Goal: Find specific page/section: Find specific page/section

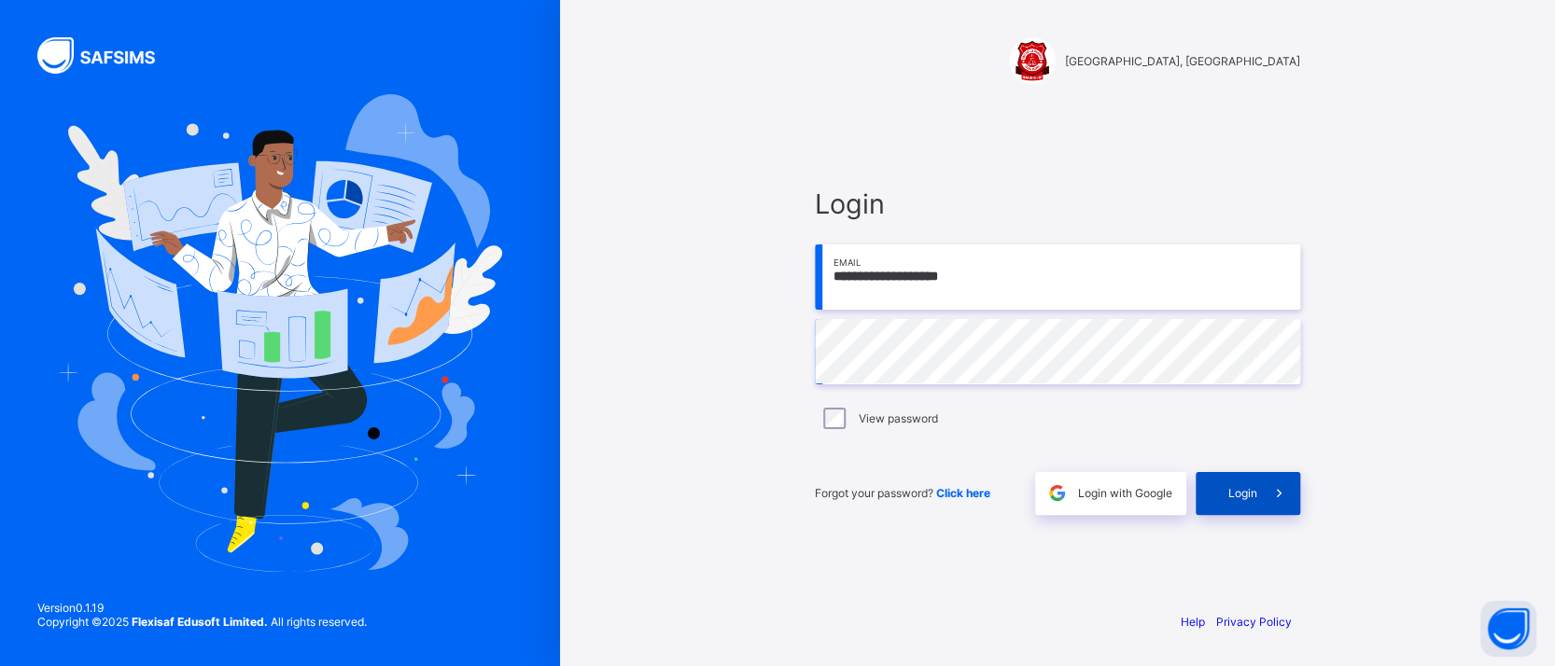
click at [1222, 482] on div "Login" at bounding box center [1247, 493] width 105 height 43
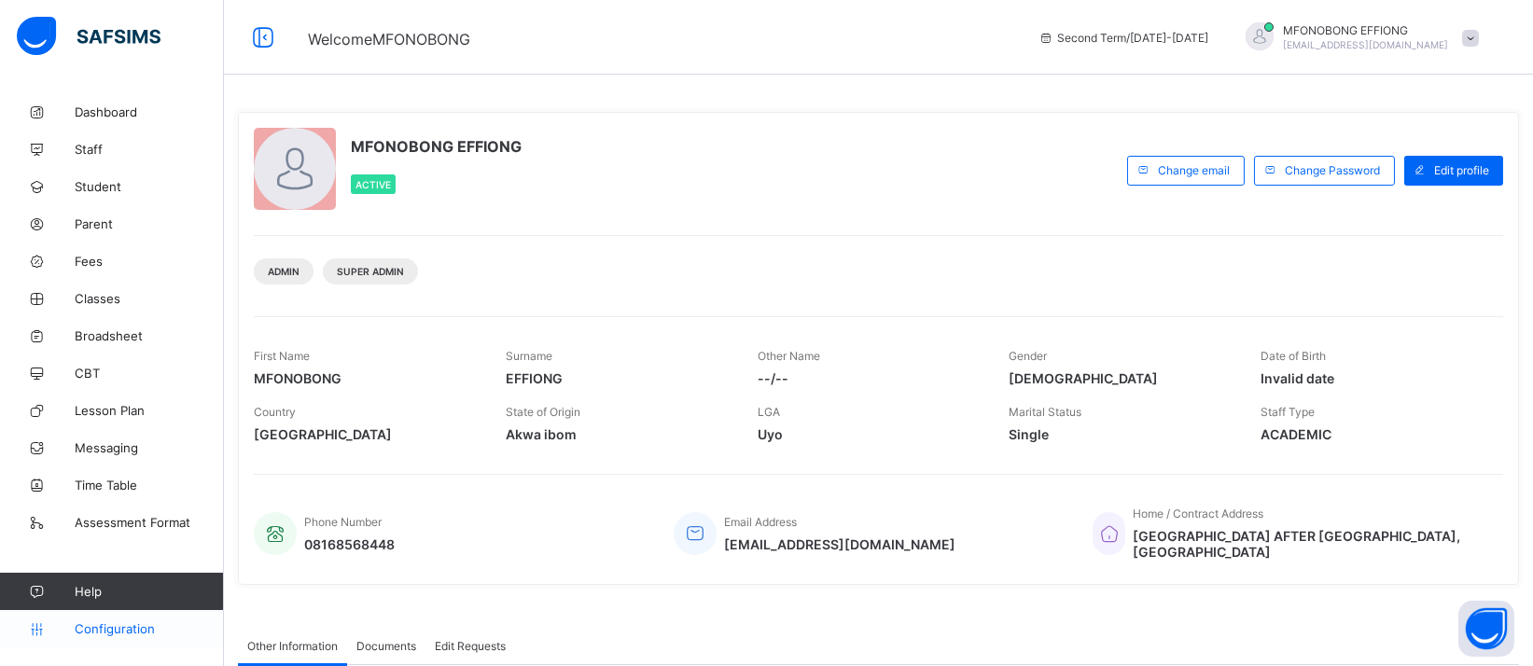
click at [146, 624] on span "Configuration" at bounding box center [149, 628] width 148 height 15
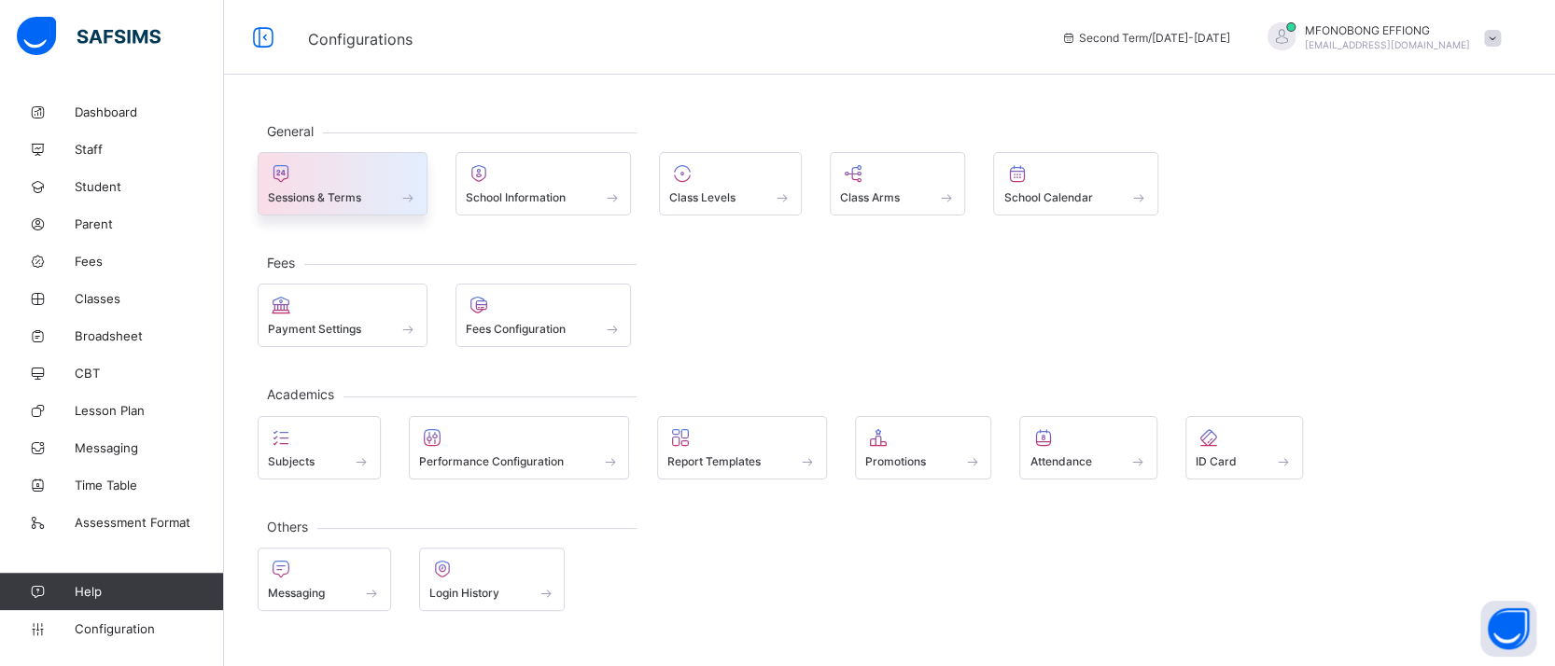
click at [356, 163] on div at bounding box center [342, 173] width 149 height 22
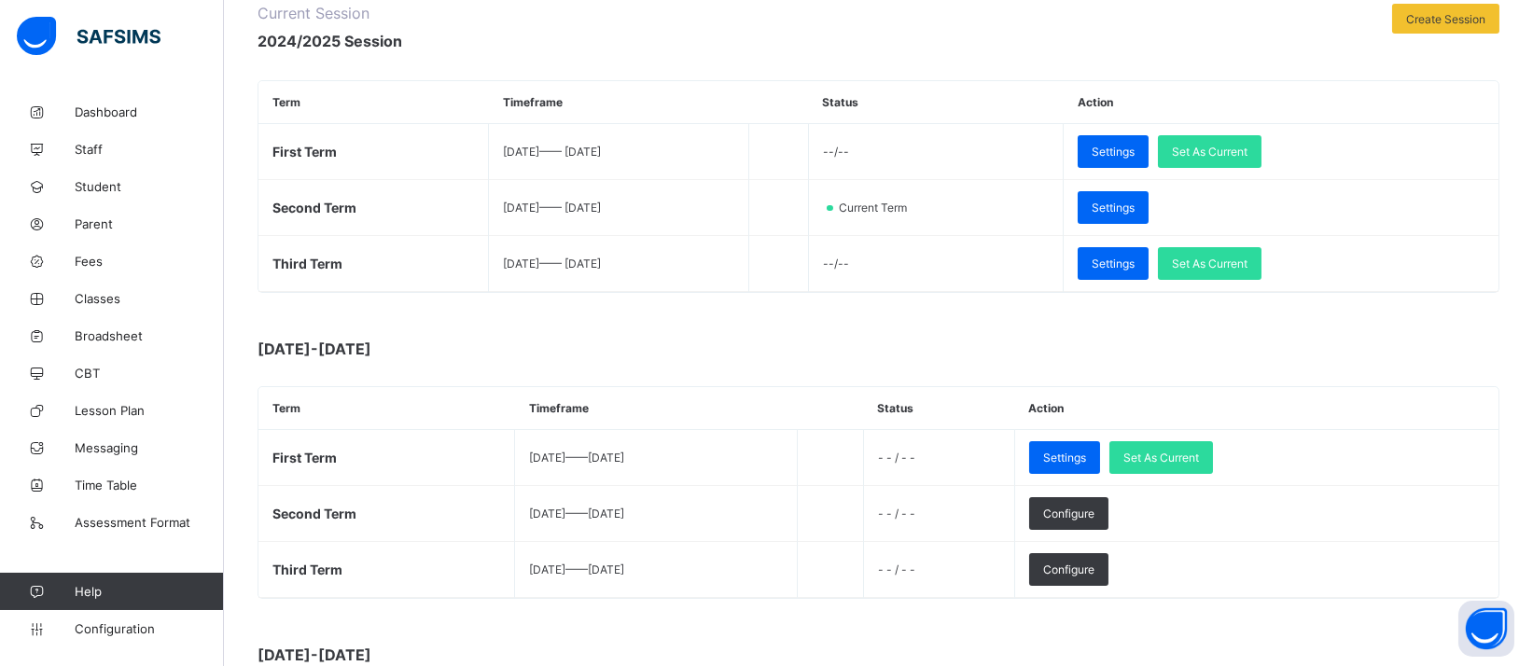
scroll to position [279, 0]
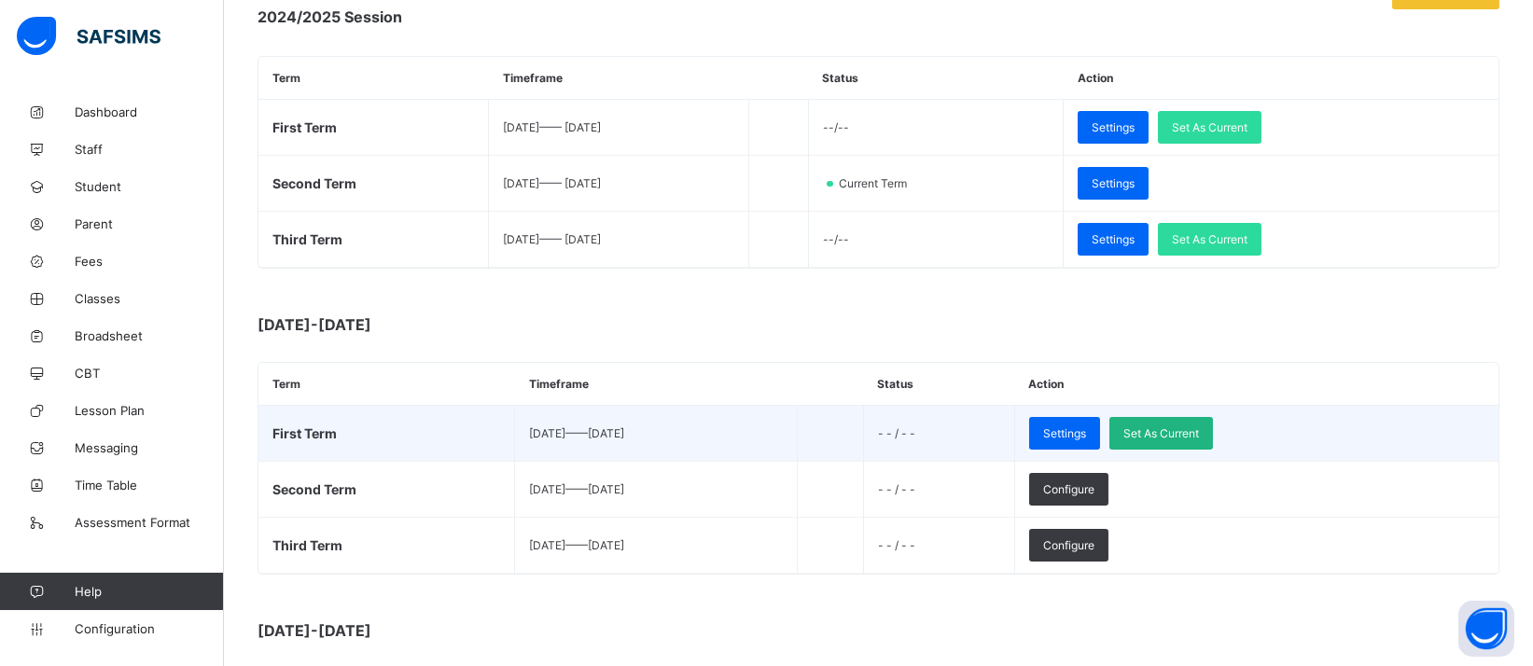
click at [1199, 429] on span "Set As Current" at bounding box center [1162, 433] width 76 height 14
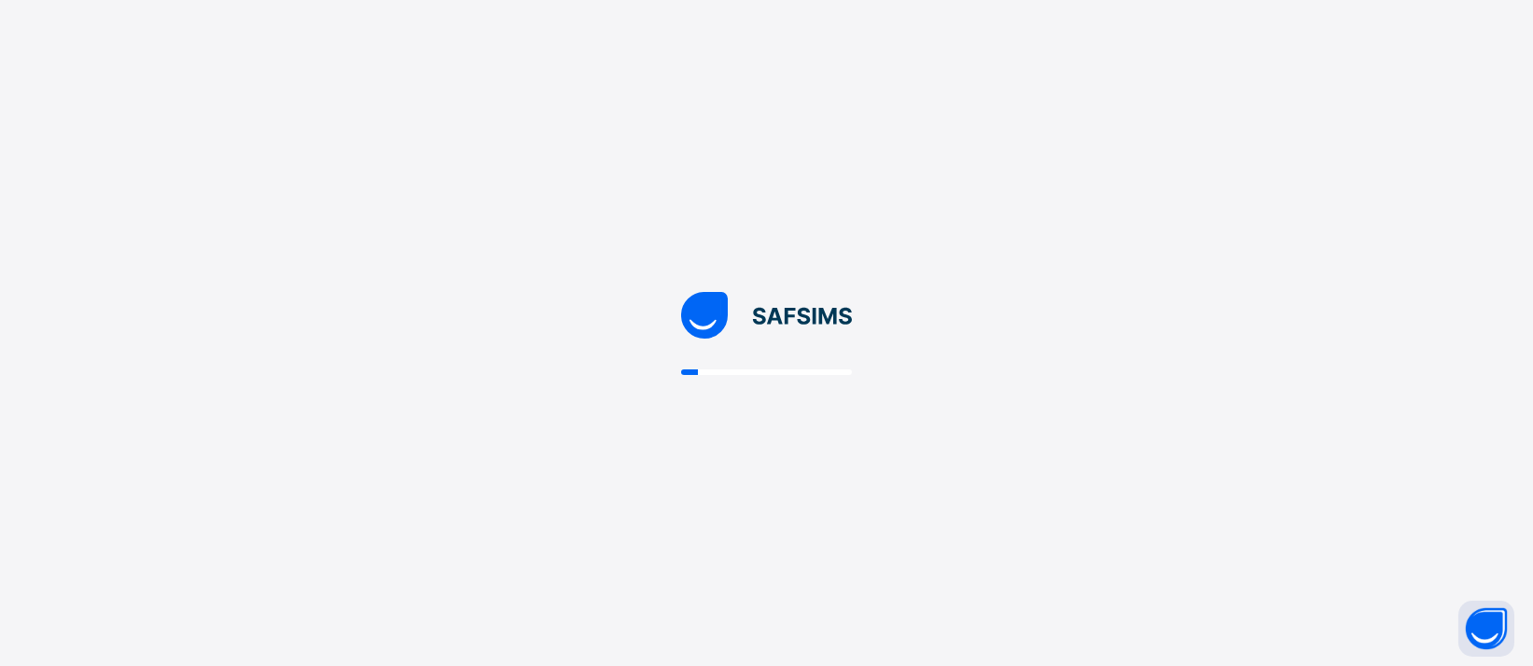
scroll to position [0, 0]
